Goal: Information Seeking & Learning: Learn about a topic

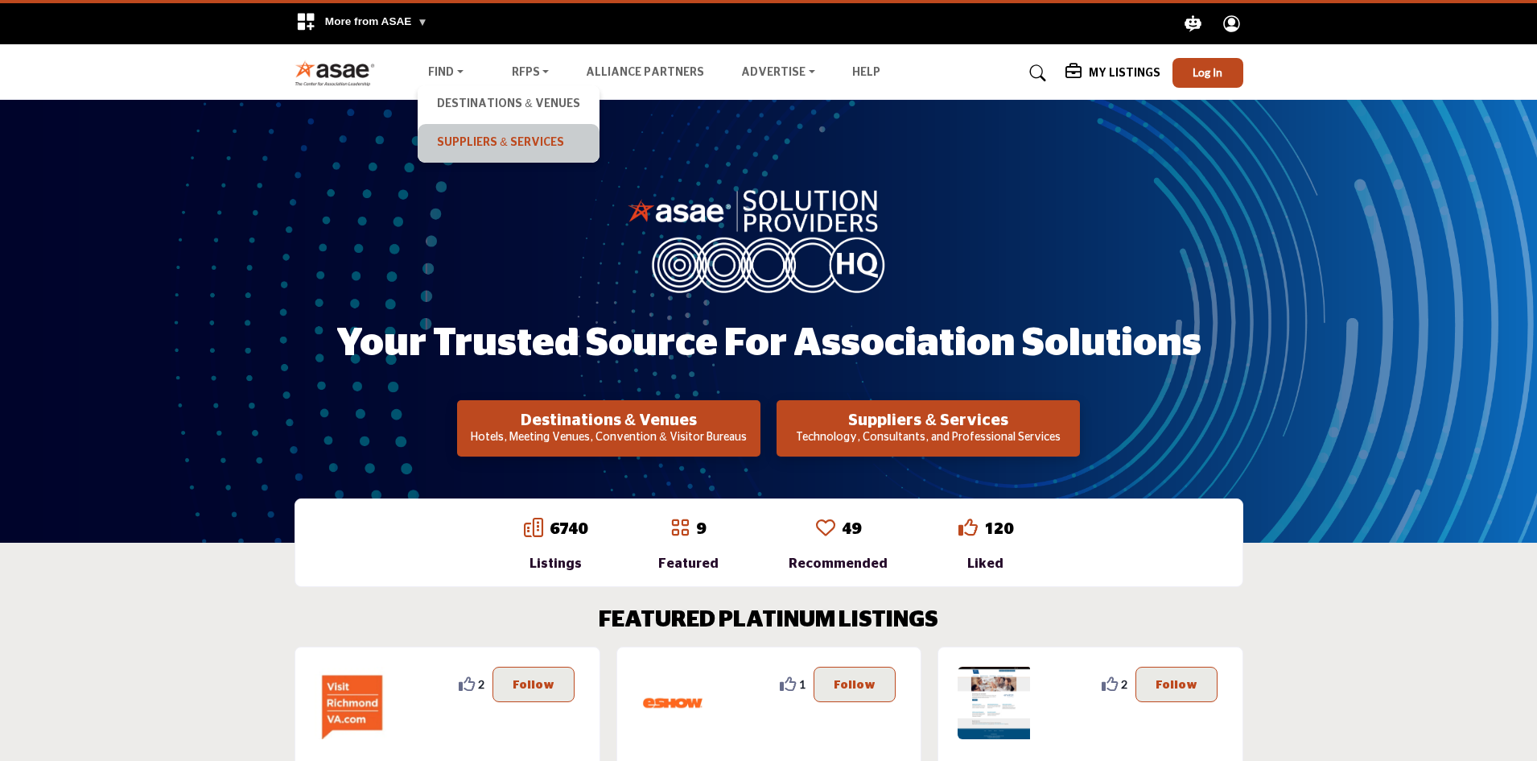
click at [474, 142] on link "Suppliers & Services" at bounding box center [508, 143] width 165 height 23
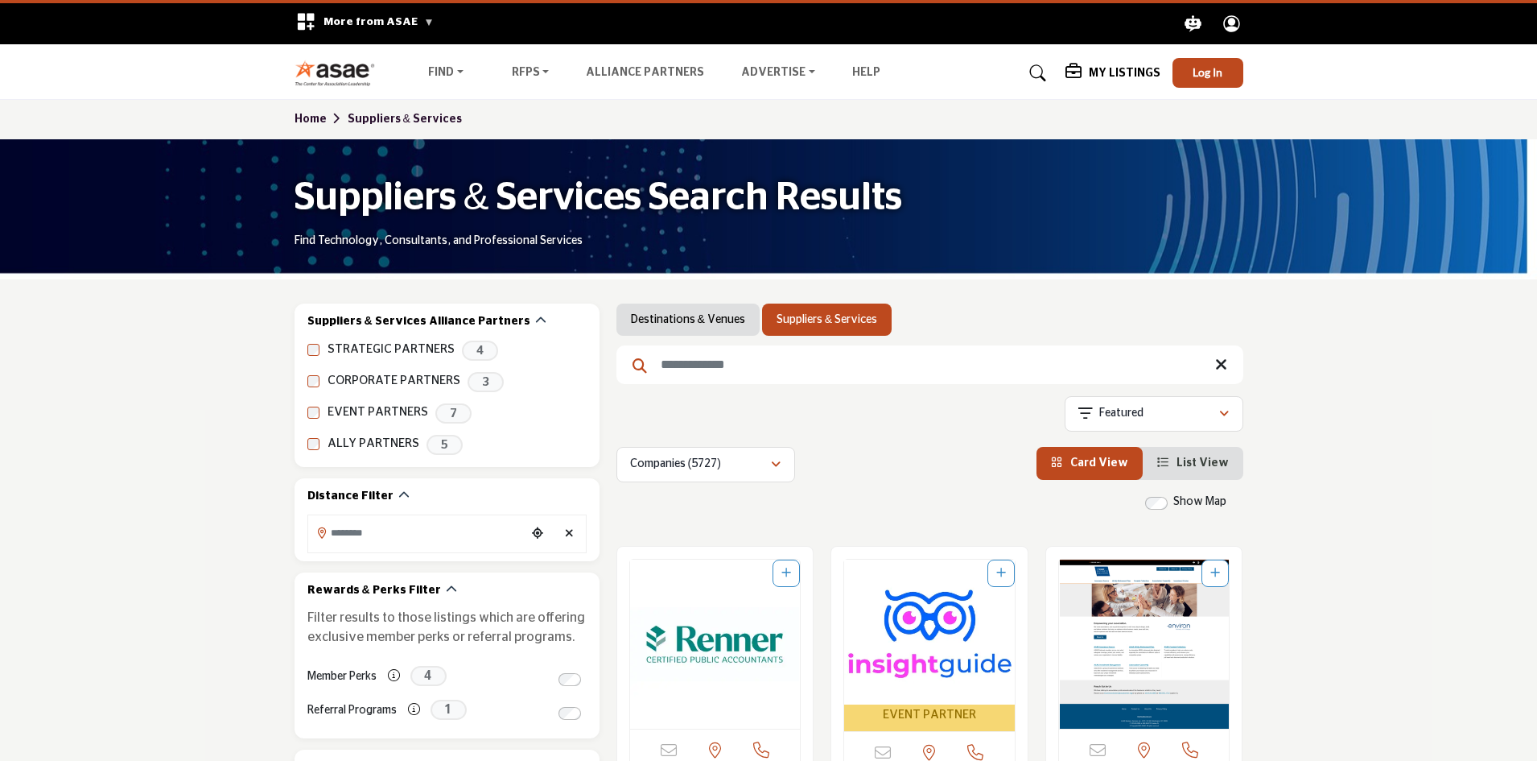
click at [1038, 74] on icon at bounding box center [1038, 73] width 16 height 16
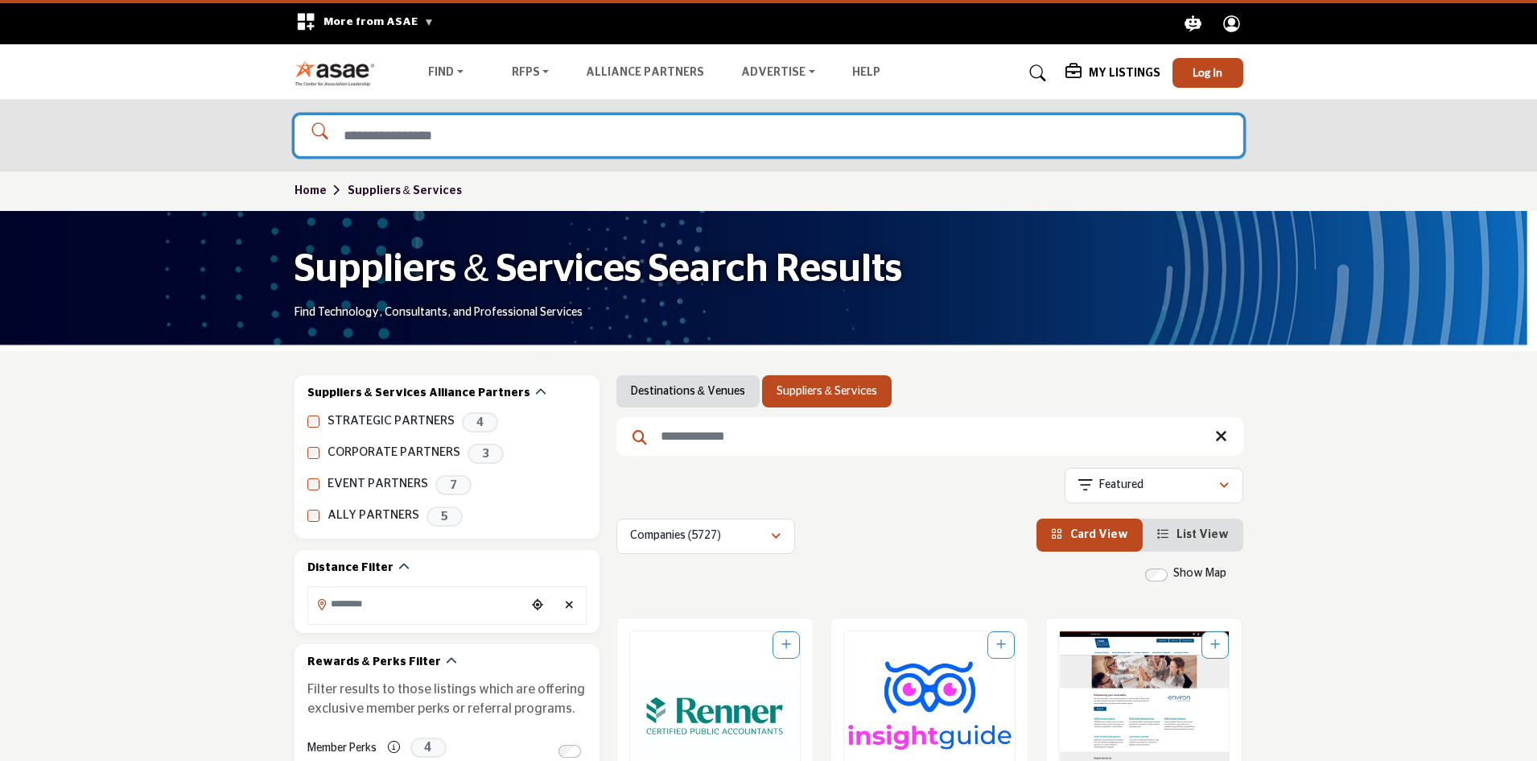
click at [490, 130] on input "Search Solutions" at bounding box center [769, 135] width 949 height 41
type input "********"
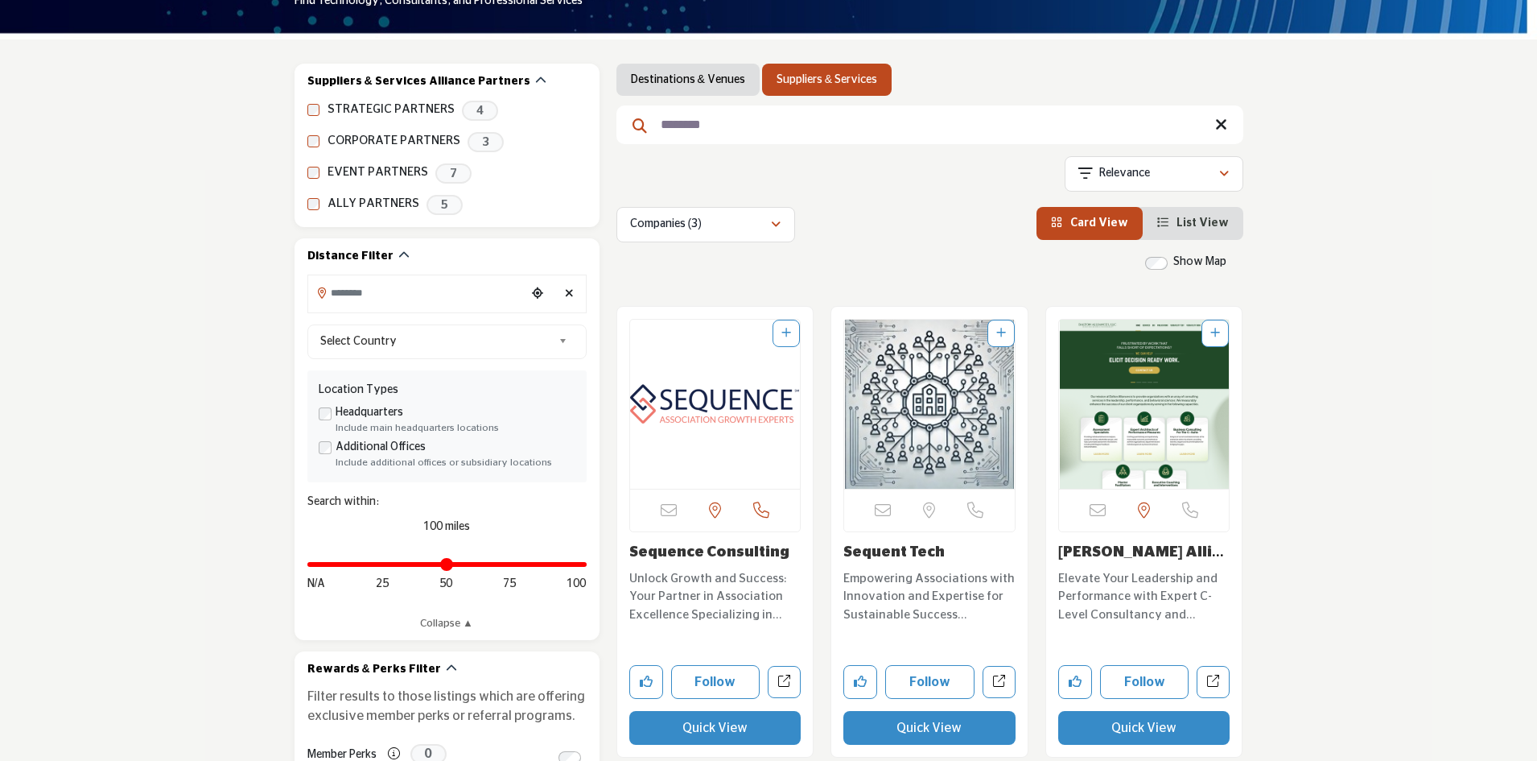
scroll to position [241, 0]
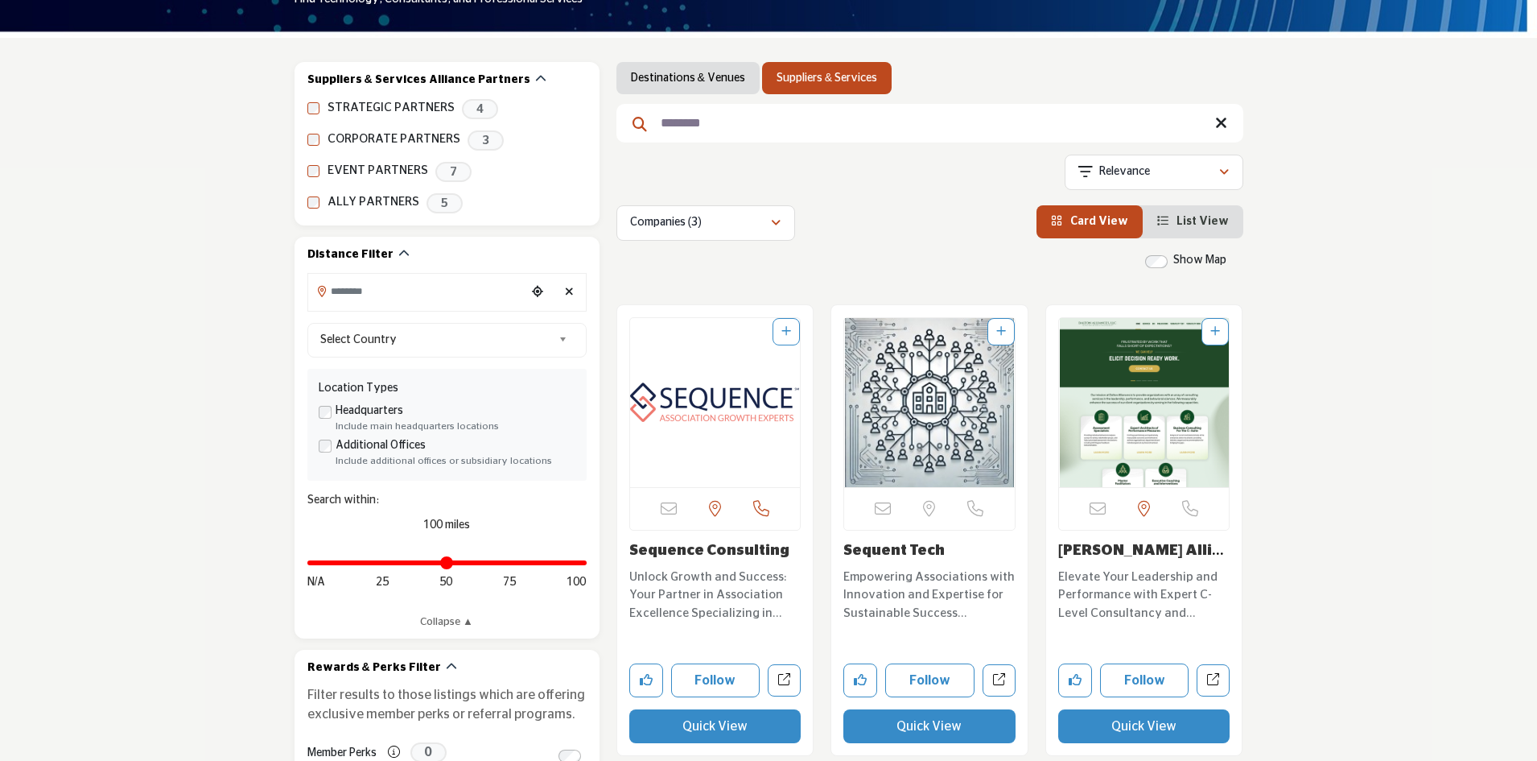
click at [708, 393] on img "Open Listing in new tab" at bounding box center [715, 402] width 171 height 169
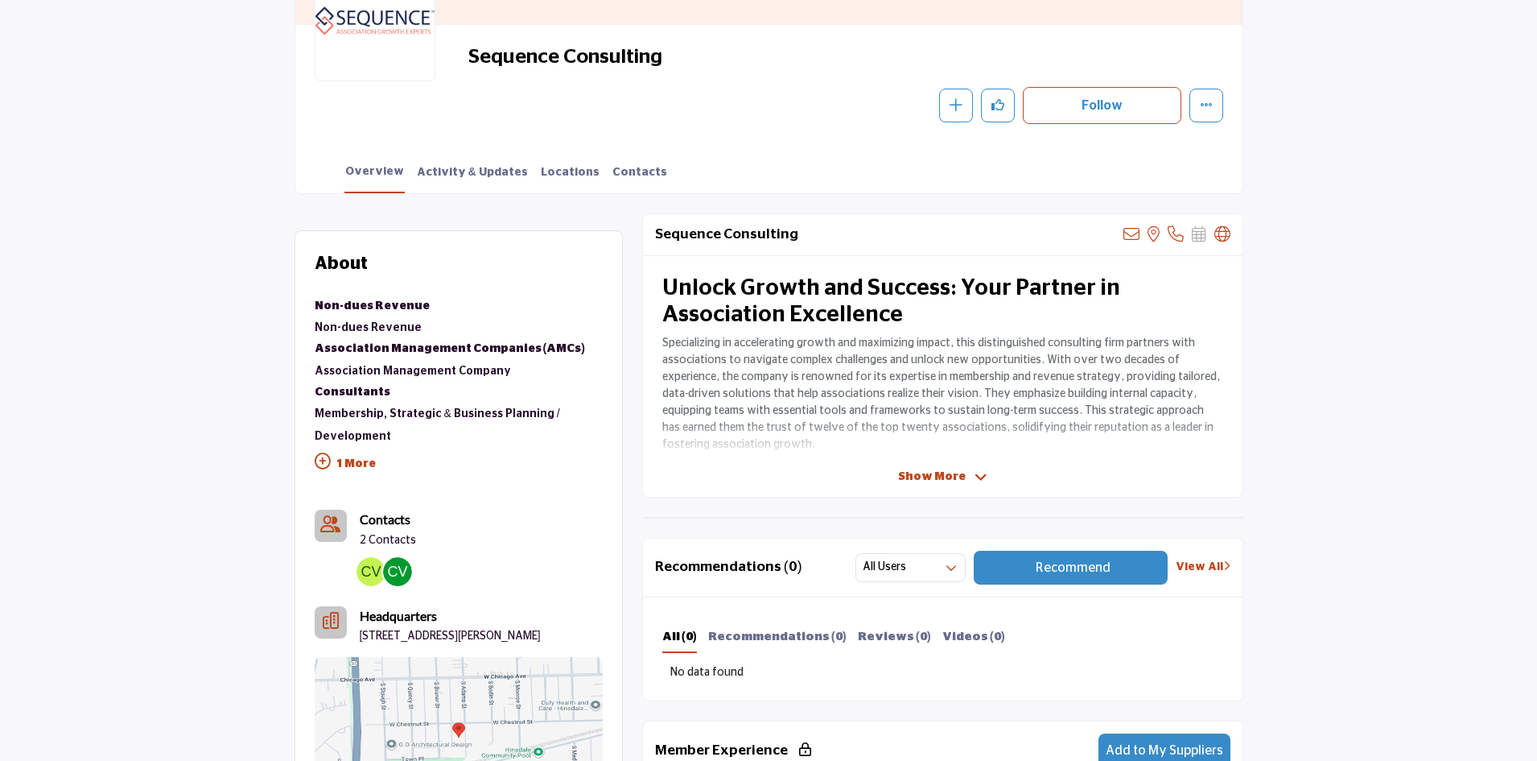
scroll to position [286, 0]
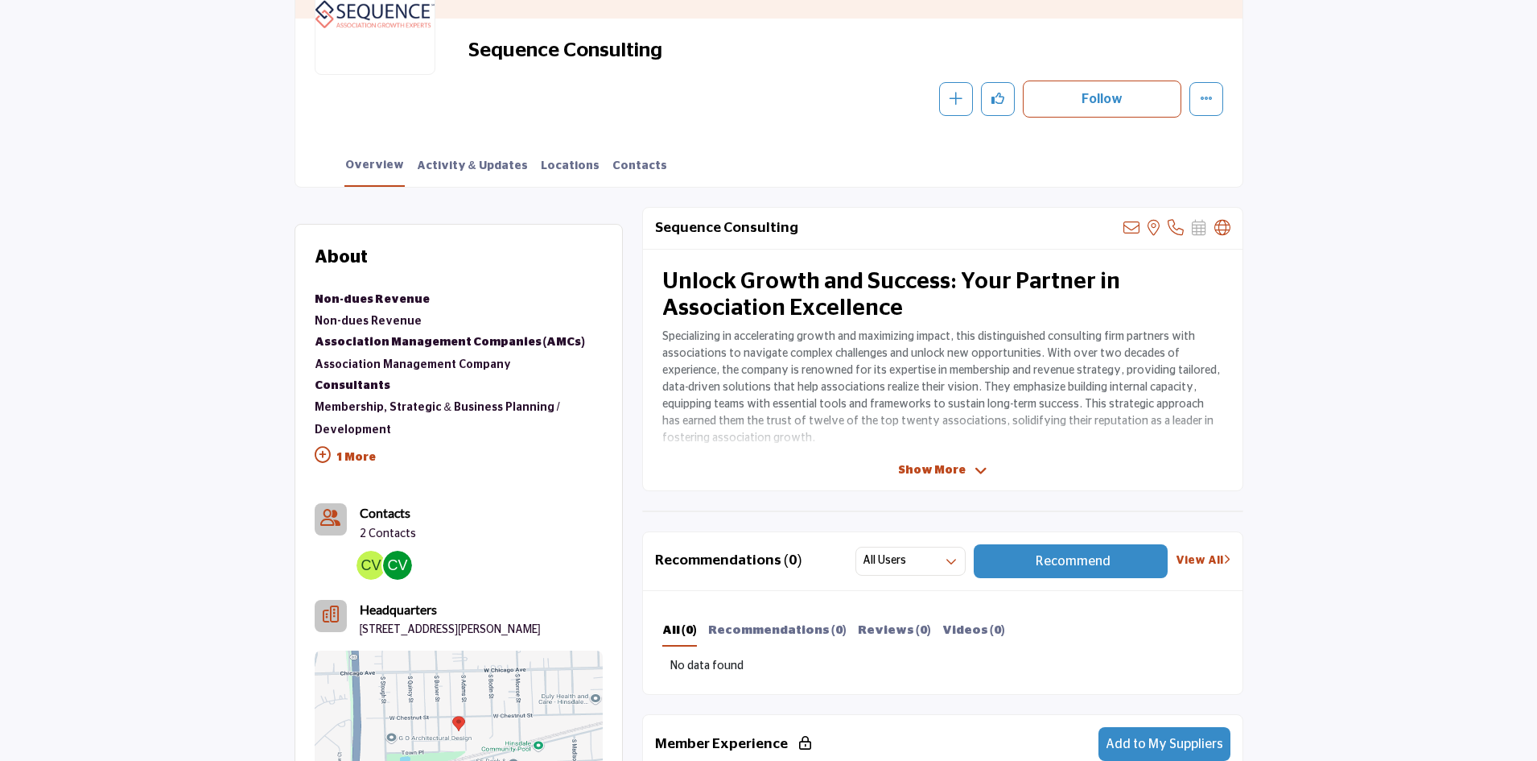
click at [943, 468] on span "Show More" at bounding box center [932, 470] width 68 height 17
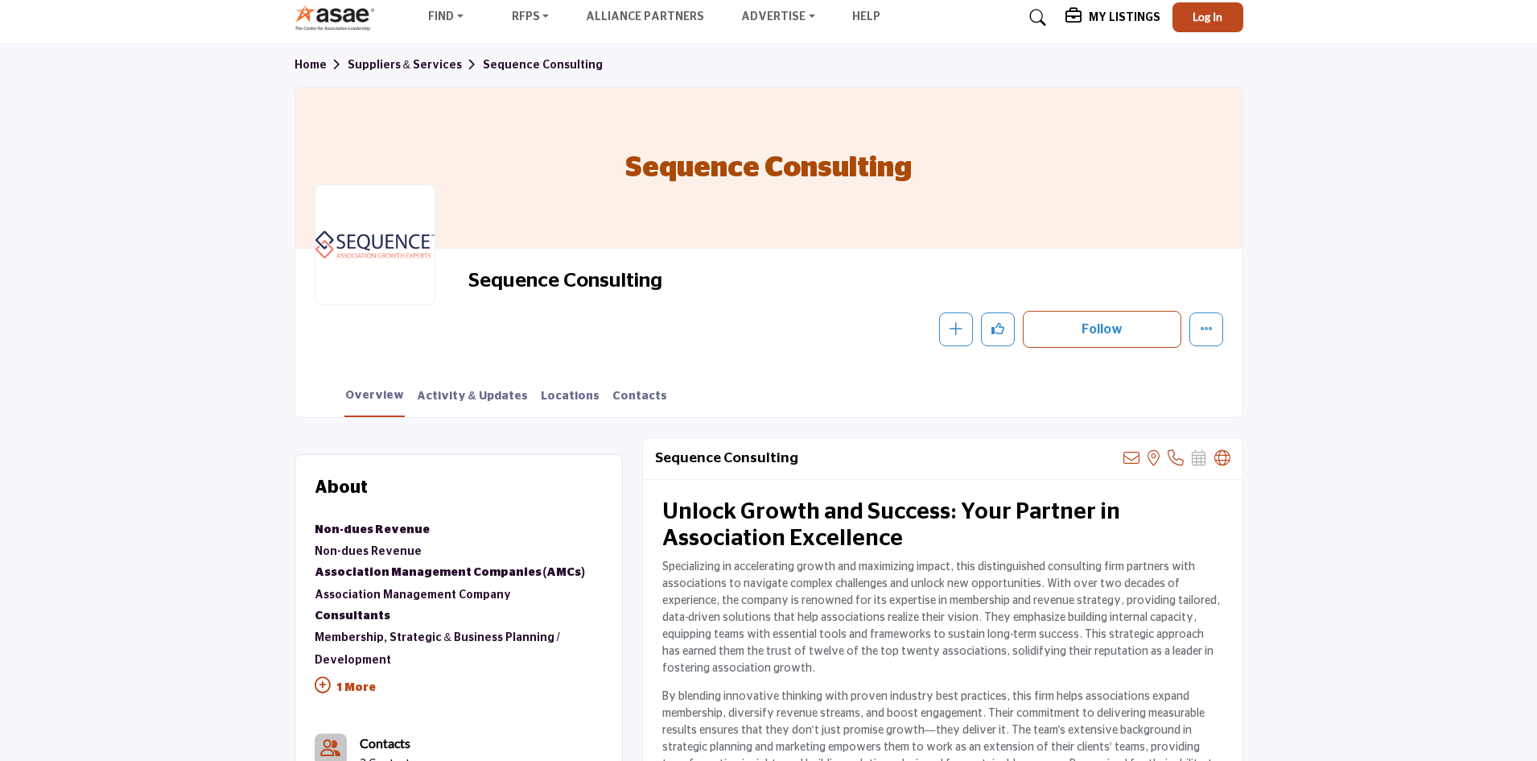
scroll to position [80, 0]
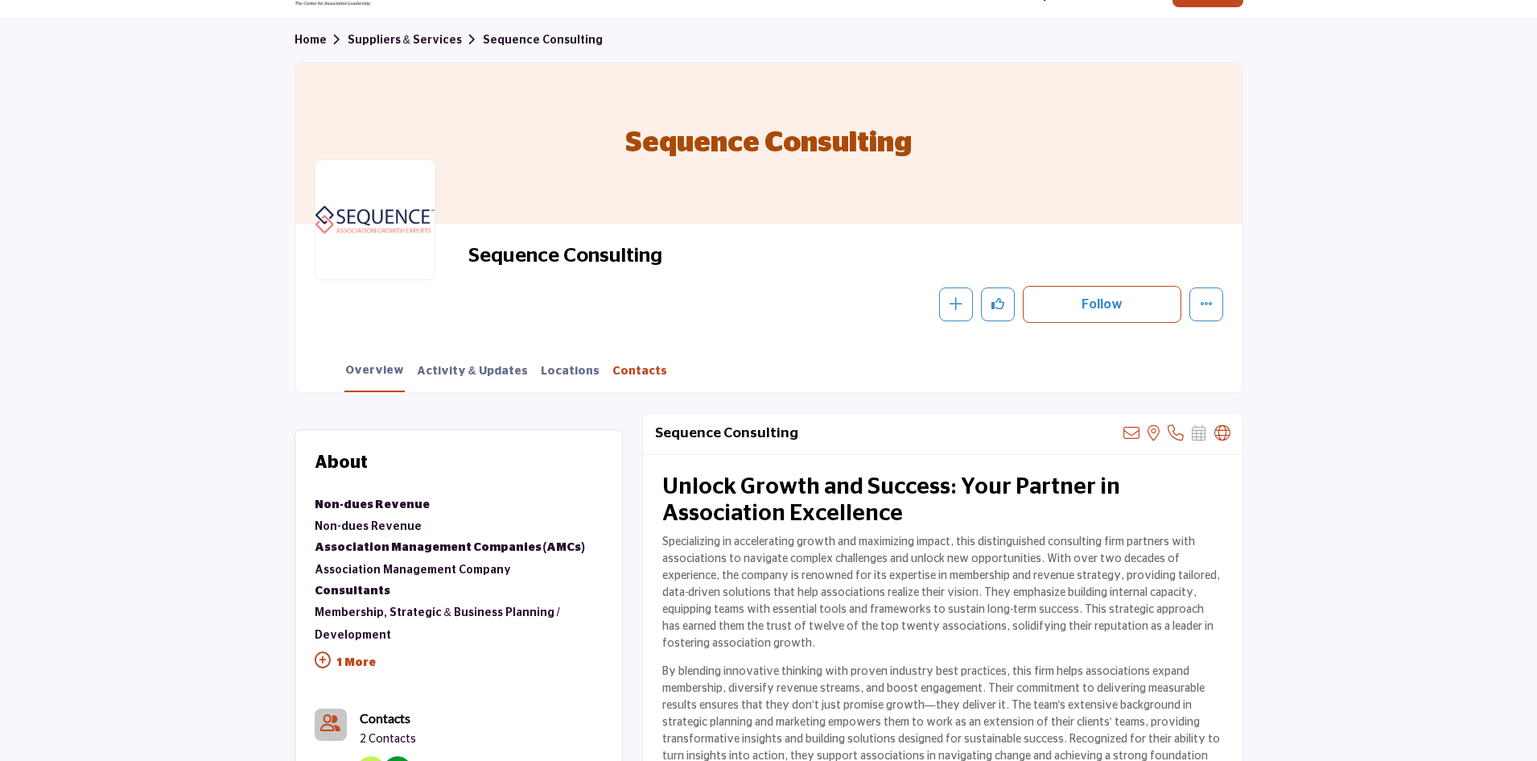
click at [619, 373] on link "Contacts" at bounding box center [640, 377] width 56 height 28
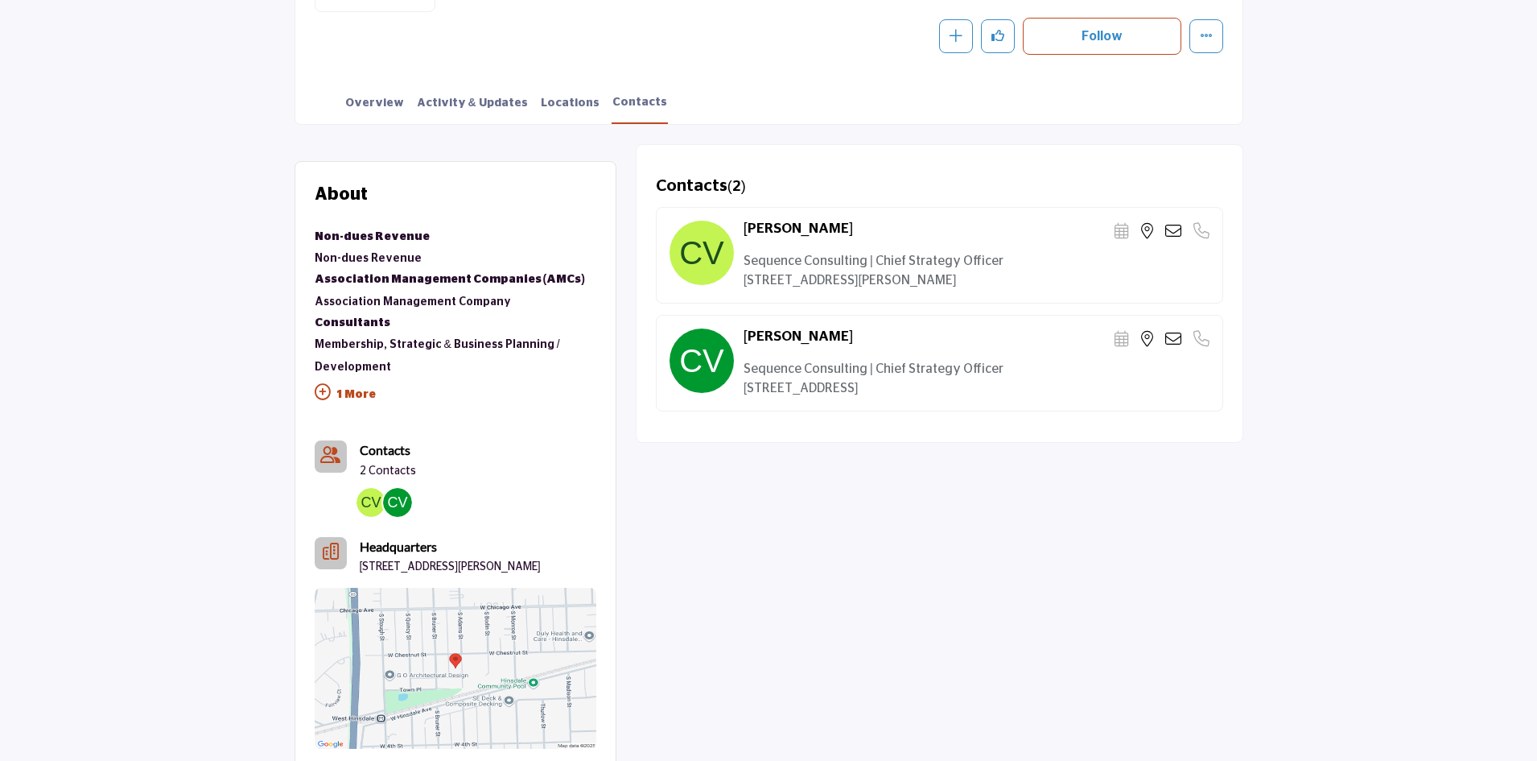
scroll to position [80, 0]
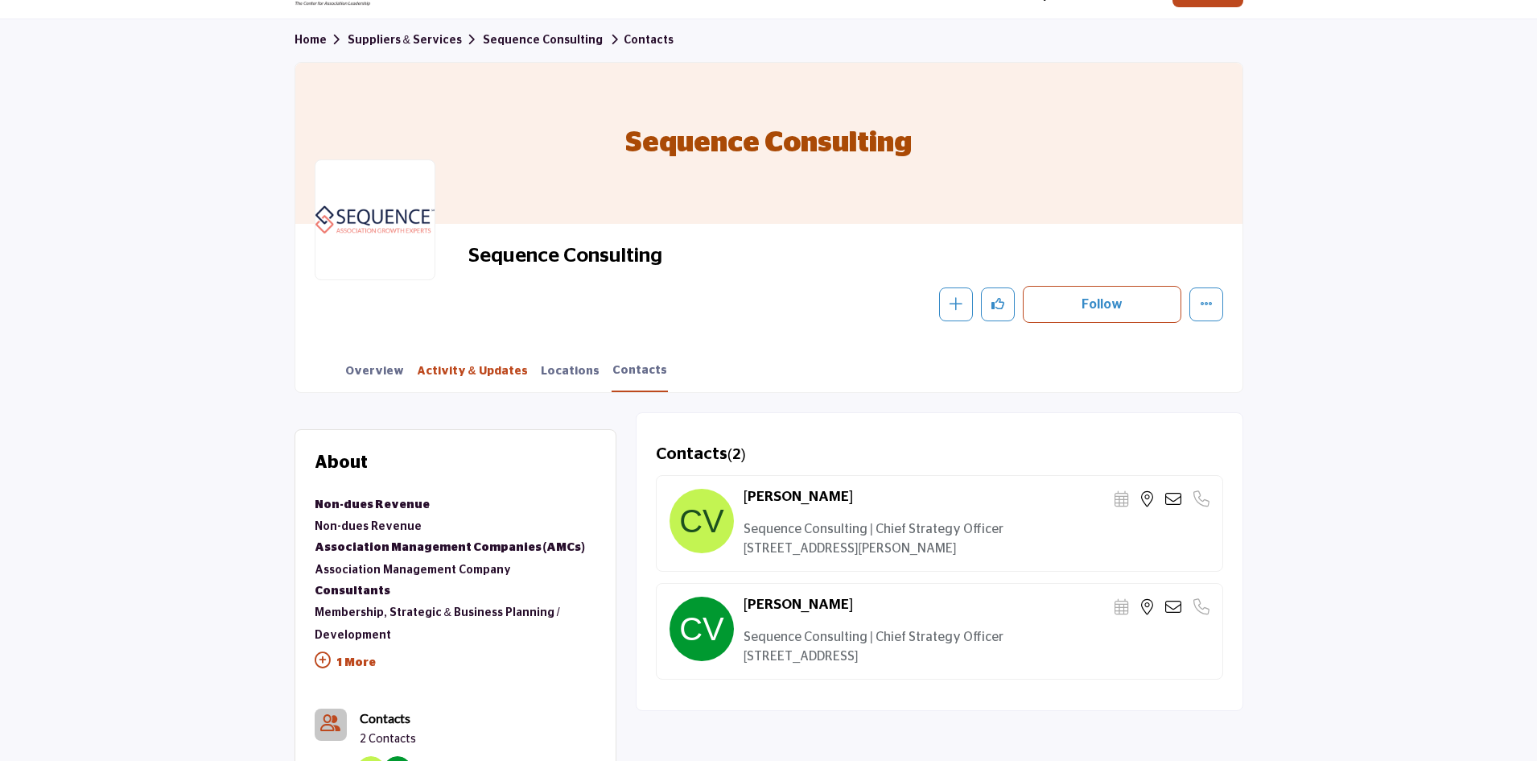
click at [454, 371] on link "Activity & Updates" at bounding box center [472, 377] width 113 height 28
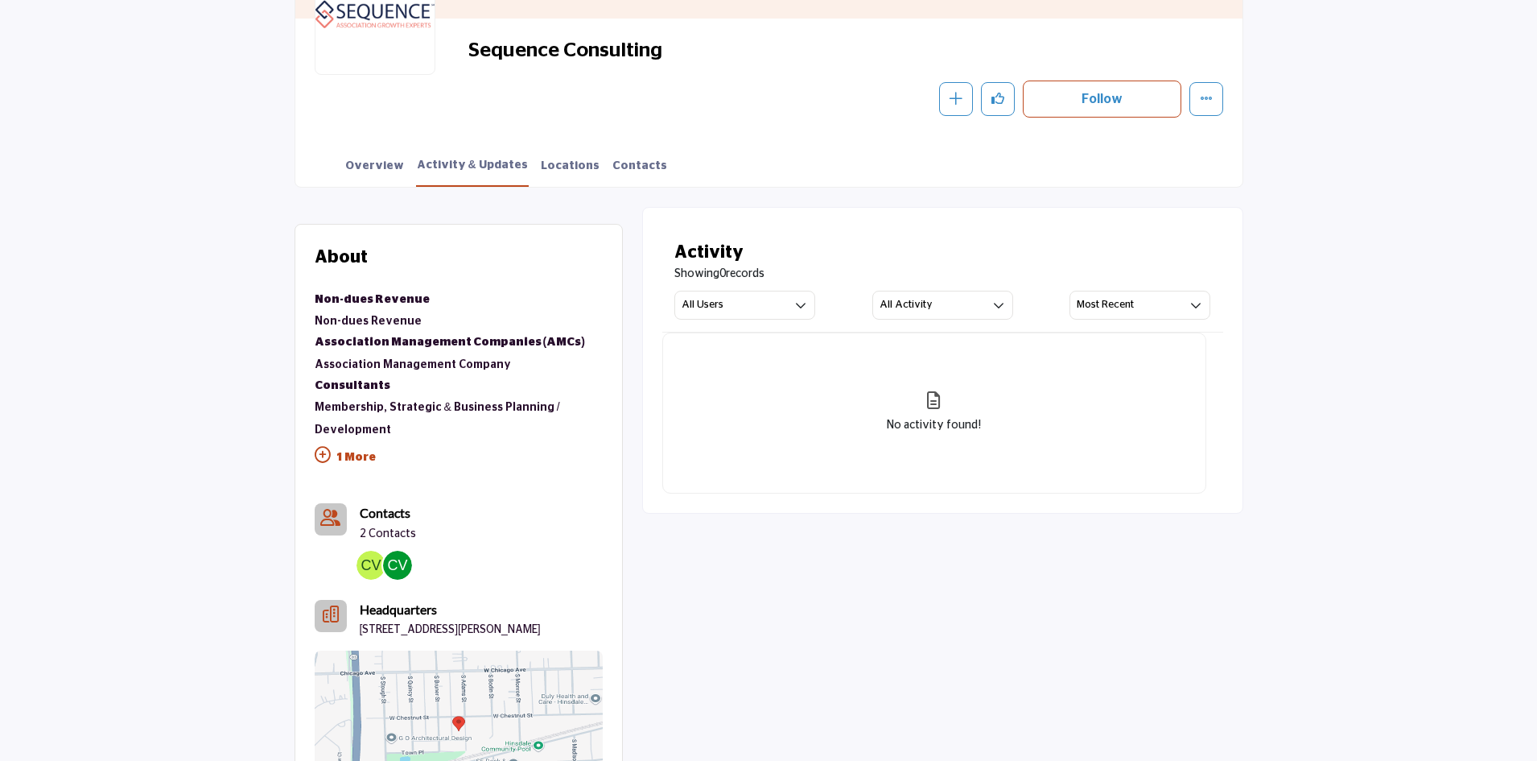
scroll to position [286, 0]
click at [805, 302] on icon "button" at bounding box center [800, 304] width 11 height 11
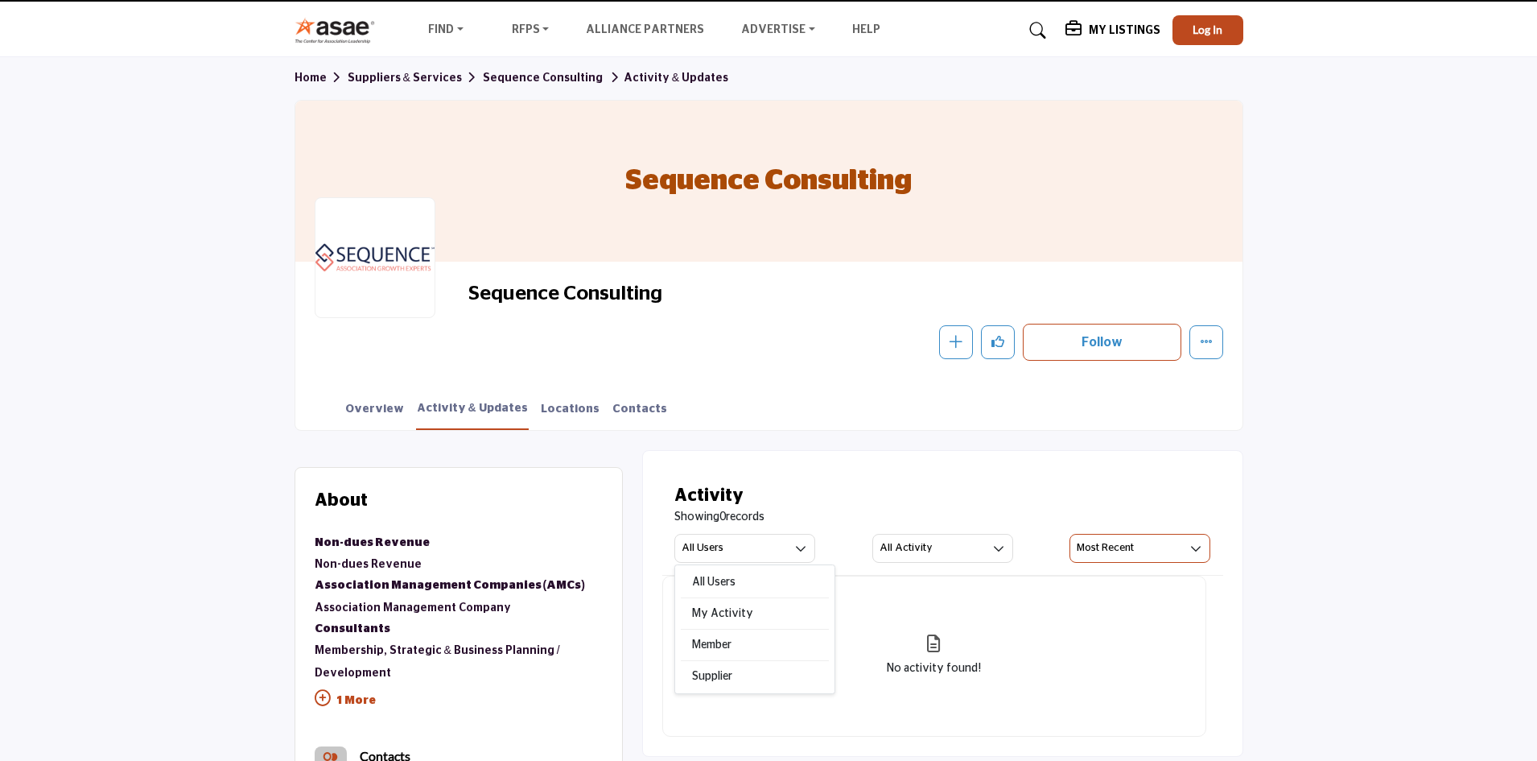
scroll to position [0, 0]
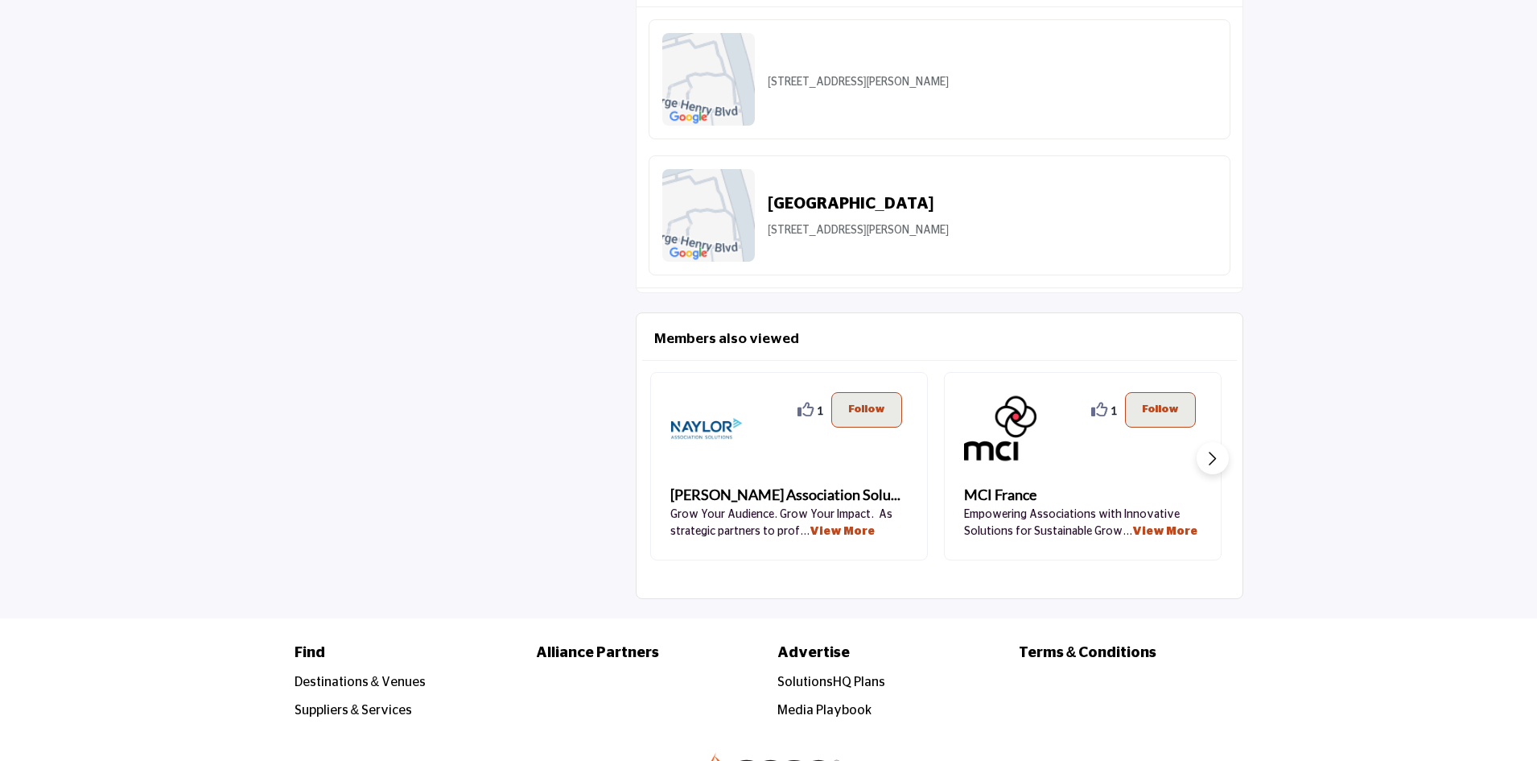
scroll to position [1932, 0]
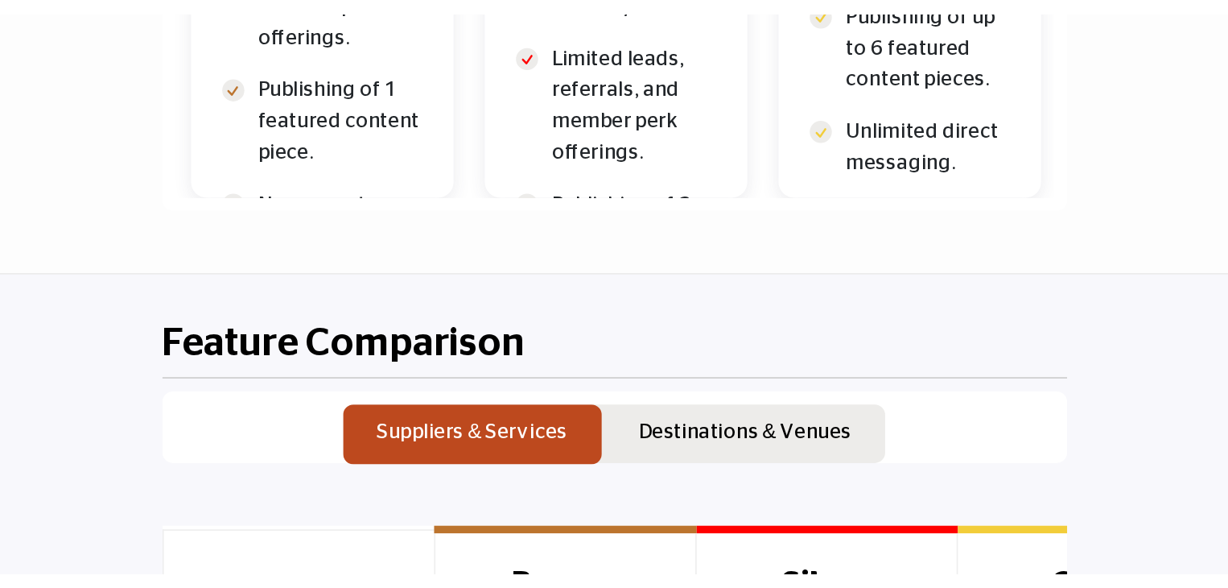
scroll to position [1484, 0]
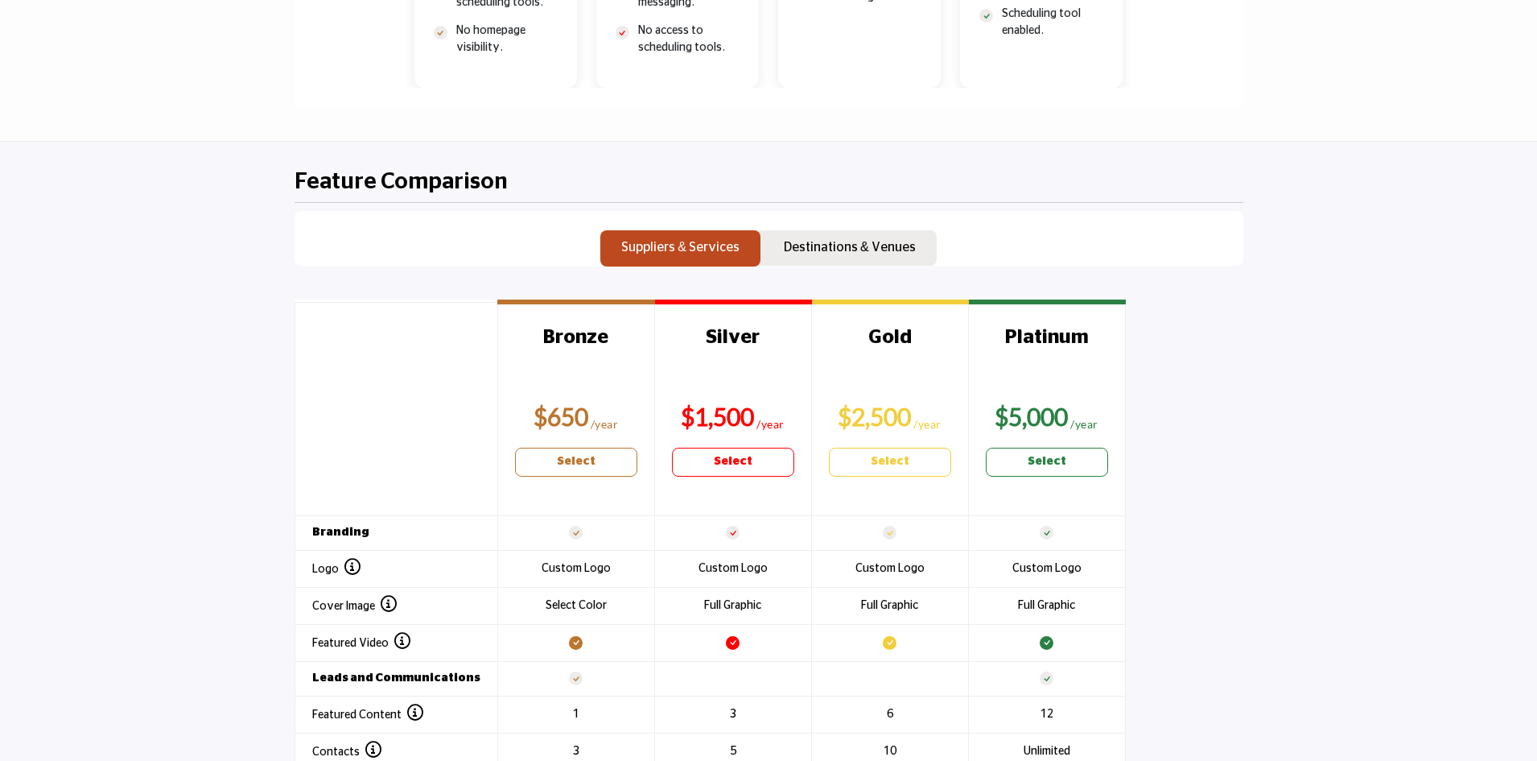
scroll to position [1591, 0]
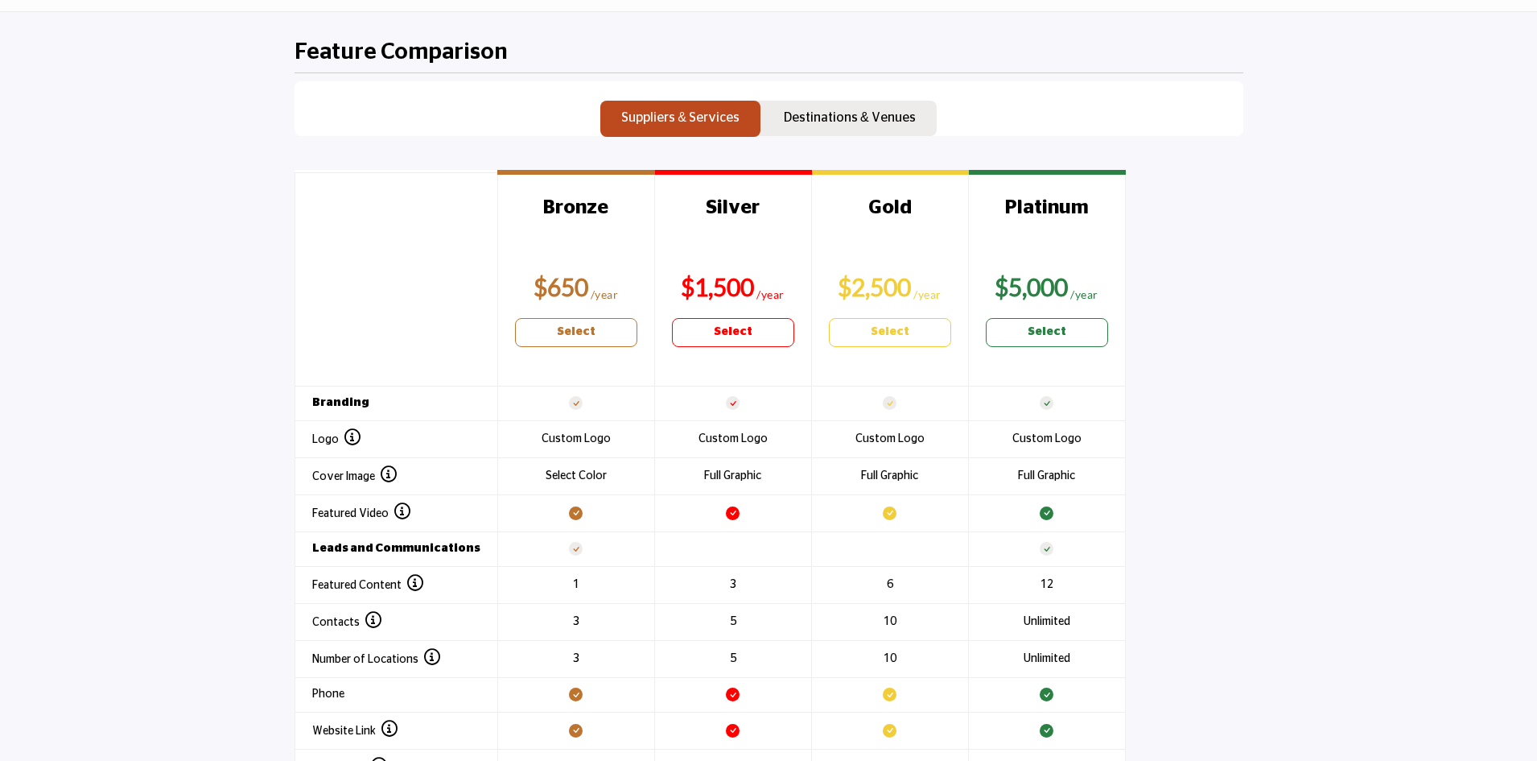
click at [824, 236] on h3 "Gold" at bounding box center [876, 228] width 122 height 64
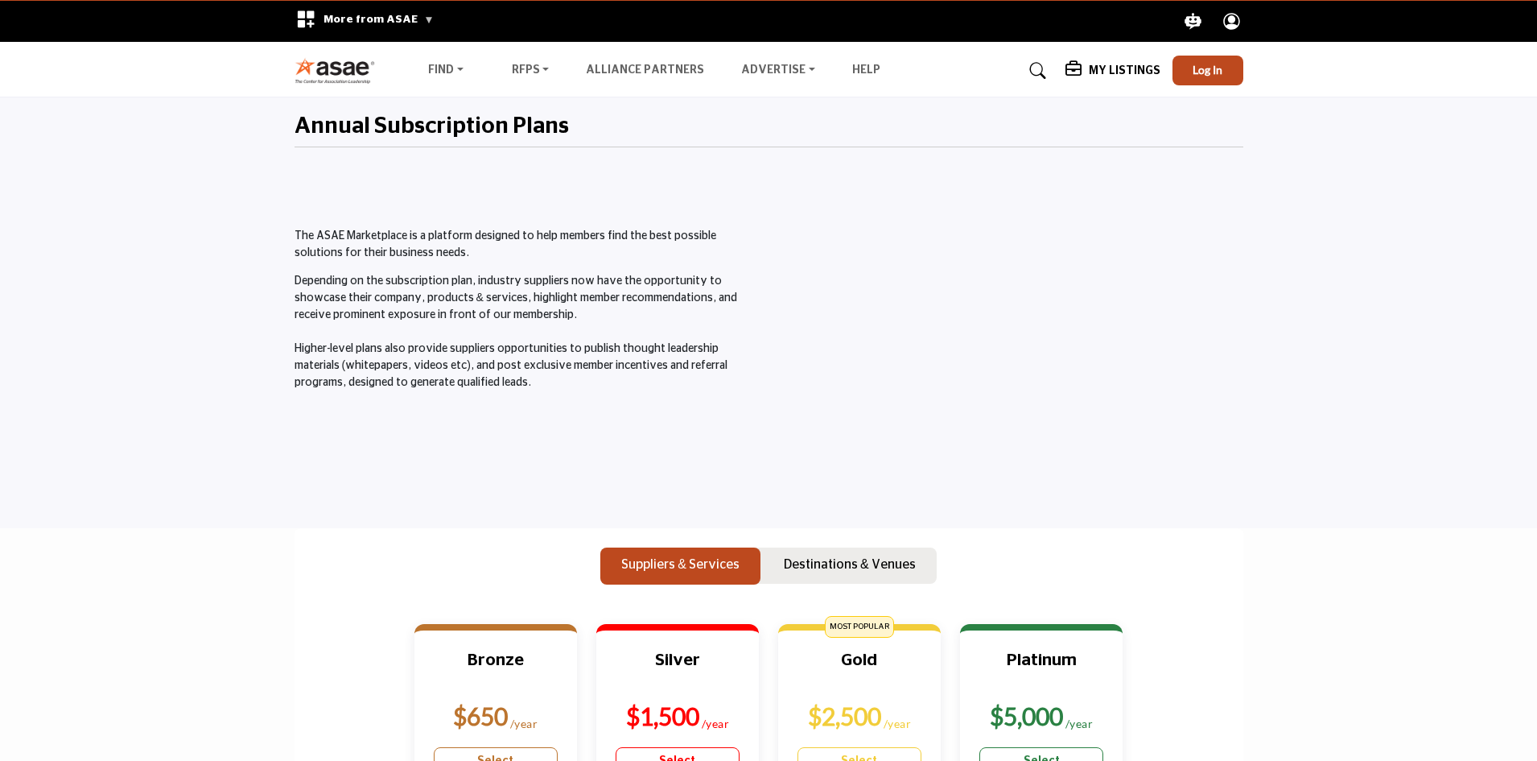
scroll to position [0, 0]
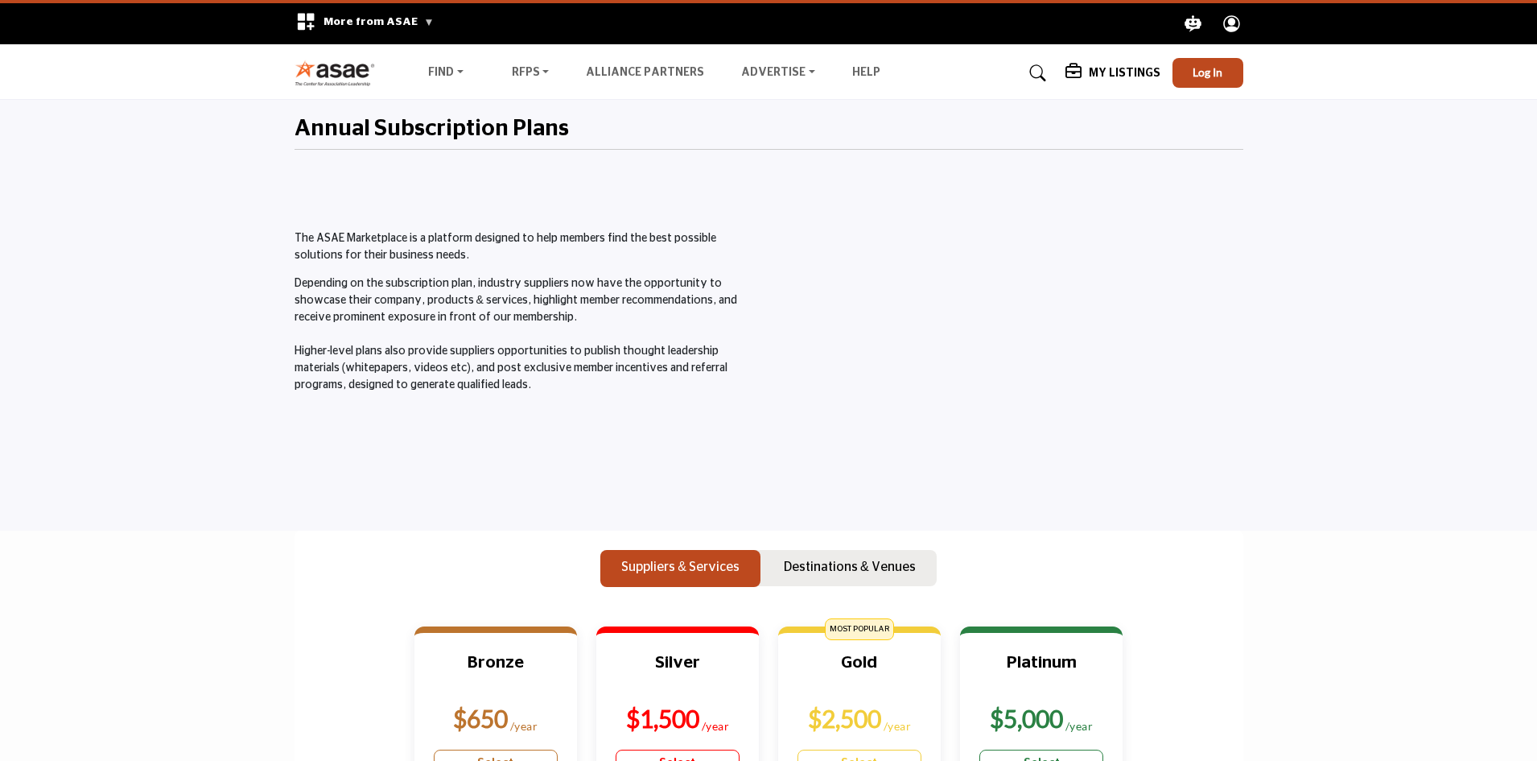
click at [316, 68] on img at bounding box center [339, 73] width 89 height 27
click at [337, 67] on img at bounding box center [339, 73] width 89 height 27
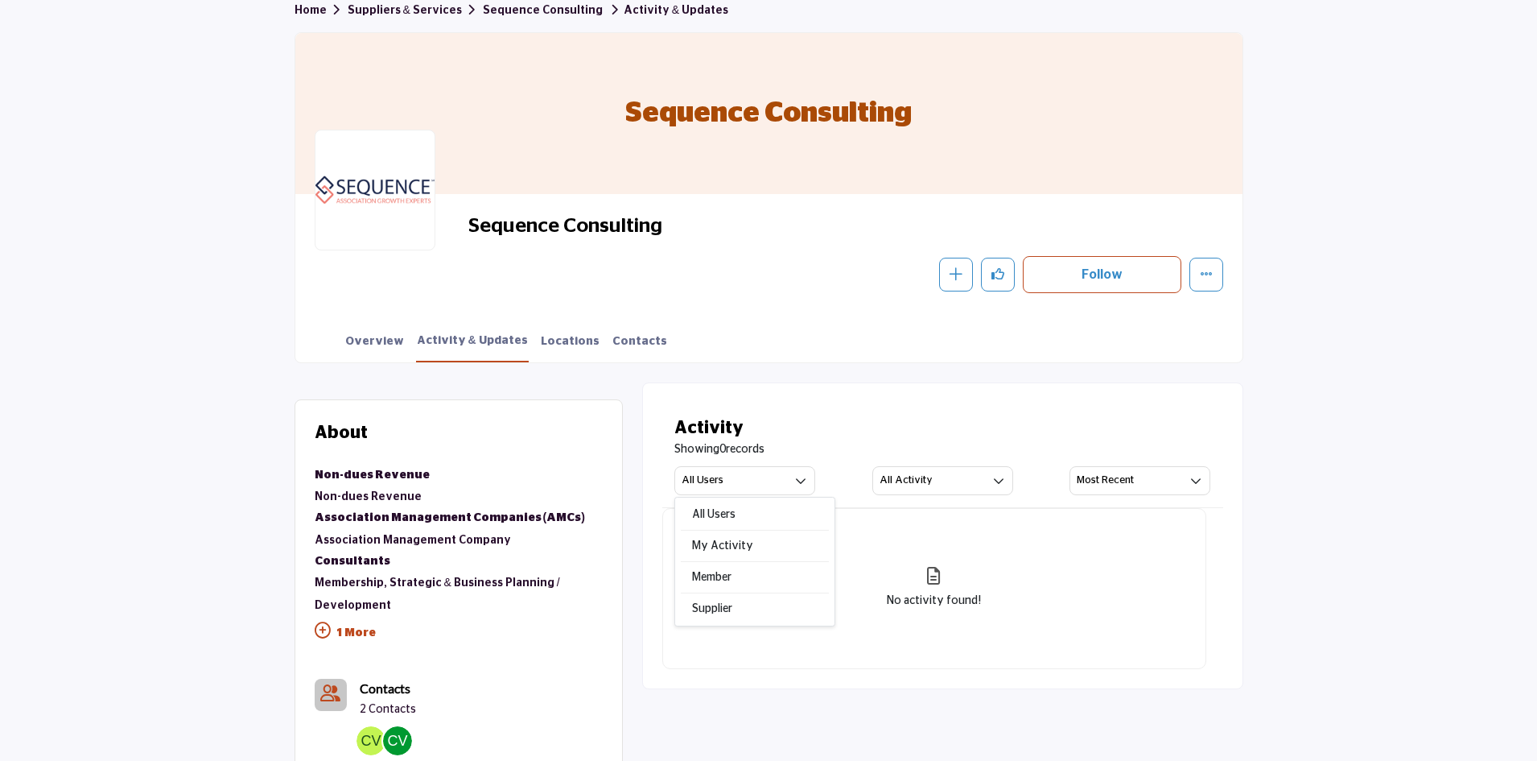
scroll to position [80, 0]
